Goal: Information Seeking & Learning: Learn about a topic

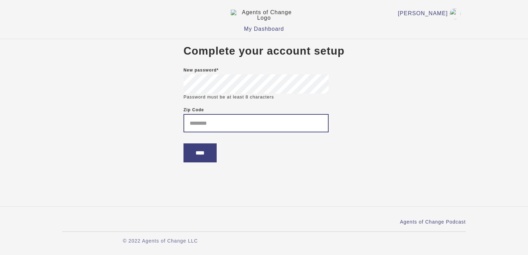
click at [187, 127] on input "Zip Code" at bounding box center [256, 123] width 145 height 18
type input "*****"
click at [196, 163] on input "****" at bounding box center [200, 153] width 33 height 19
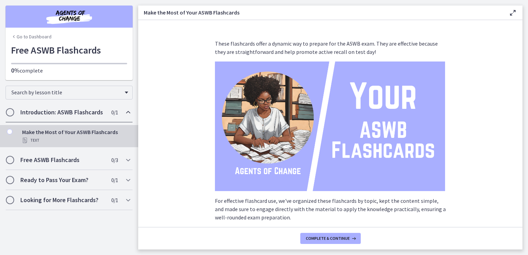
scroll to position [85, 0]
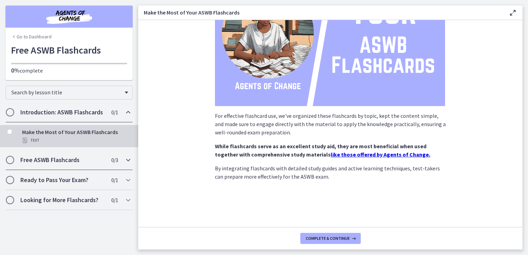
click at [95, 157] on h2 "Free ASWB Flashcards" at bounding box center [62, 160] width 84 height 8
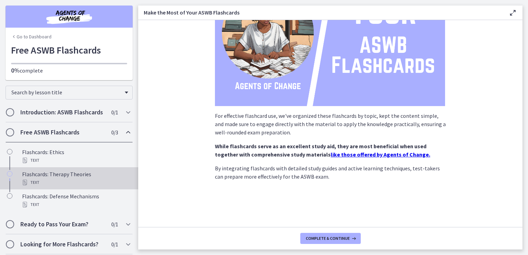
click at [88, 176] on div "Flashcards: Therapy Theories Text" at bounding box center [76, 178] width 108 height 17
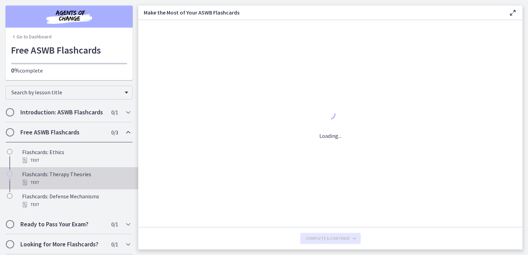
scroll to position [0, 0]
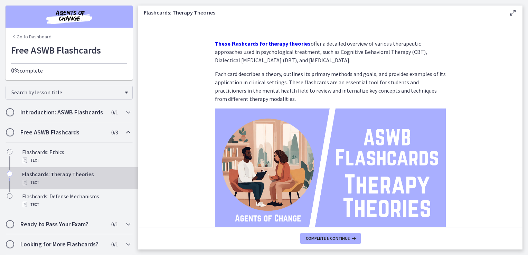
scroll to position [58, 0]
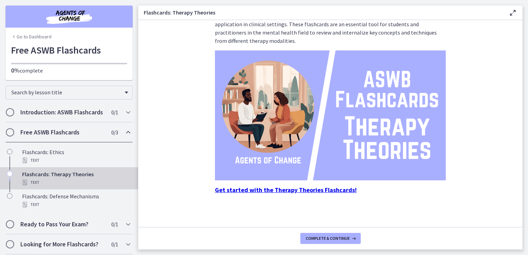
click at [296, 144] on img at bounding box center [330, 115] width 231 height 130
click at [326, 237] on span "Complete & continue" at bounding box center [328, 239] width 44 height 6
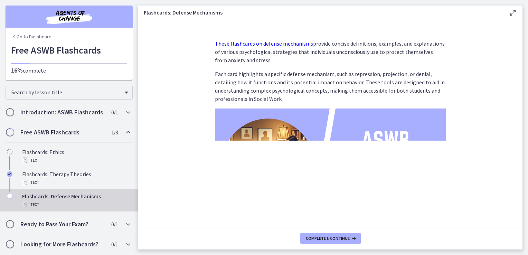
scroll to position [58, 0]
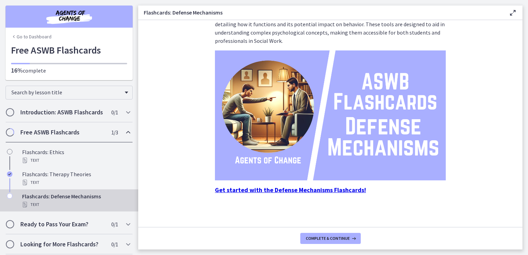
click at [342, 140] on img at bounding box center [330, 115] width 231 height 130
click at [74, 223] on h2 "Ready to Pass Your Exam?" at bounding box center [62, 224] width 84 height 8
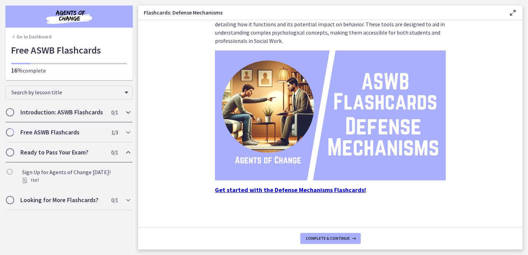
click at [80, 111] on h2 "Introduction: ASWB Flashcards" at bounding box center [62, 112] width 84 height 8
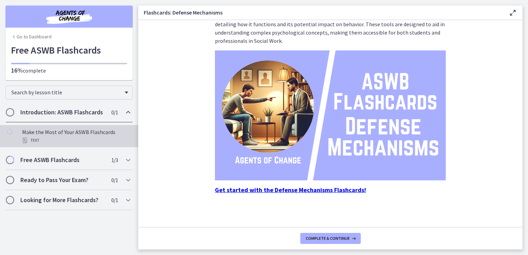
click at [96, 129] on div "Make the Most of Your ASWB Flashcards Text" at bounding box center [76, 136] width 108 height 17
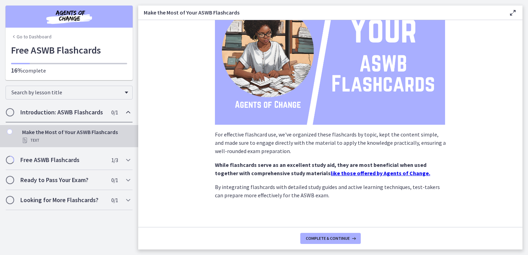
scroll to position [85, 0]
